Goal: Task Accomplishment & Management: Use online tool/utility

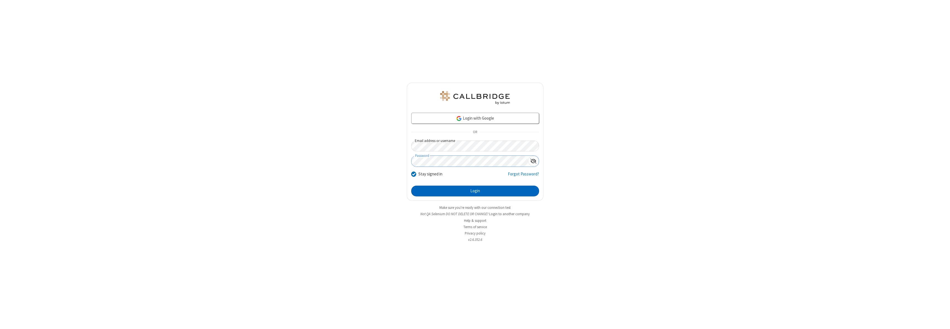
click at [475, 191] on button "Login" at bounding box center [475, 191] width 128 height 11
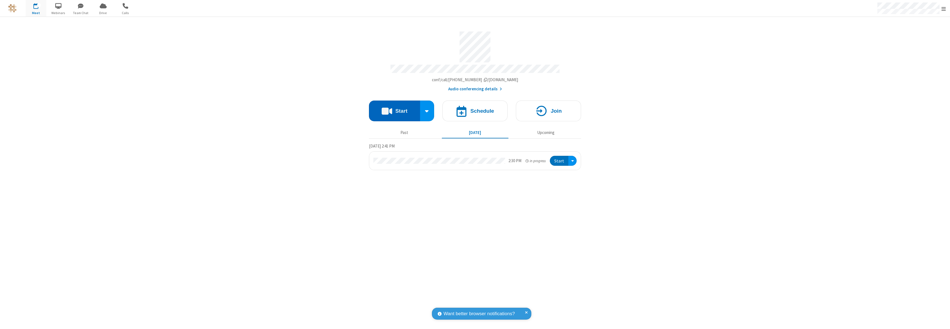
click at [394, 108] on button "Start" at bounding box center [394, 111] width 51 height 21
